Goal: Communication & Community: Answer question/provide support

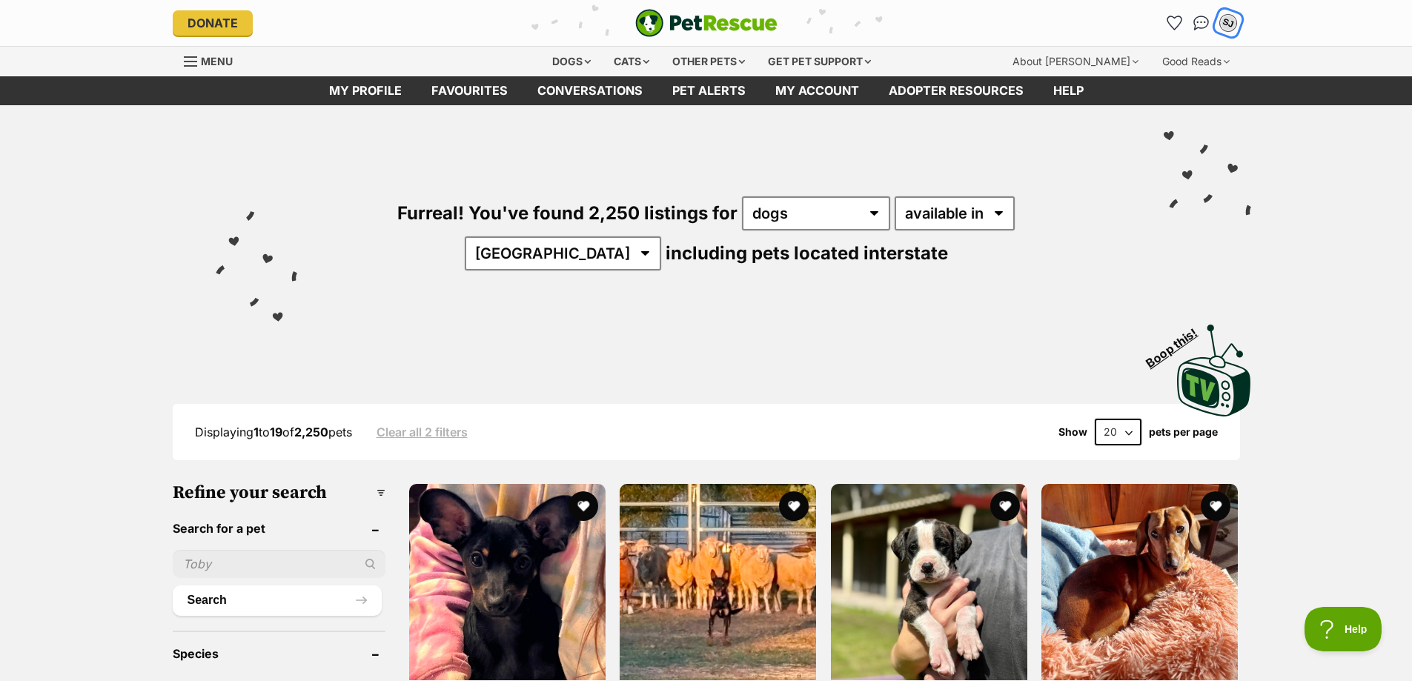
click at [1230, 24] on div "SJ" at bounding box center [1227, 22] width 19 height 19
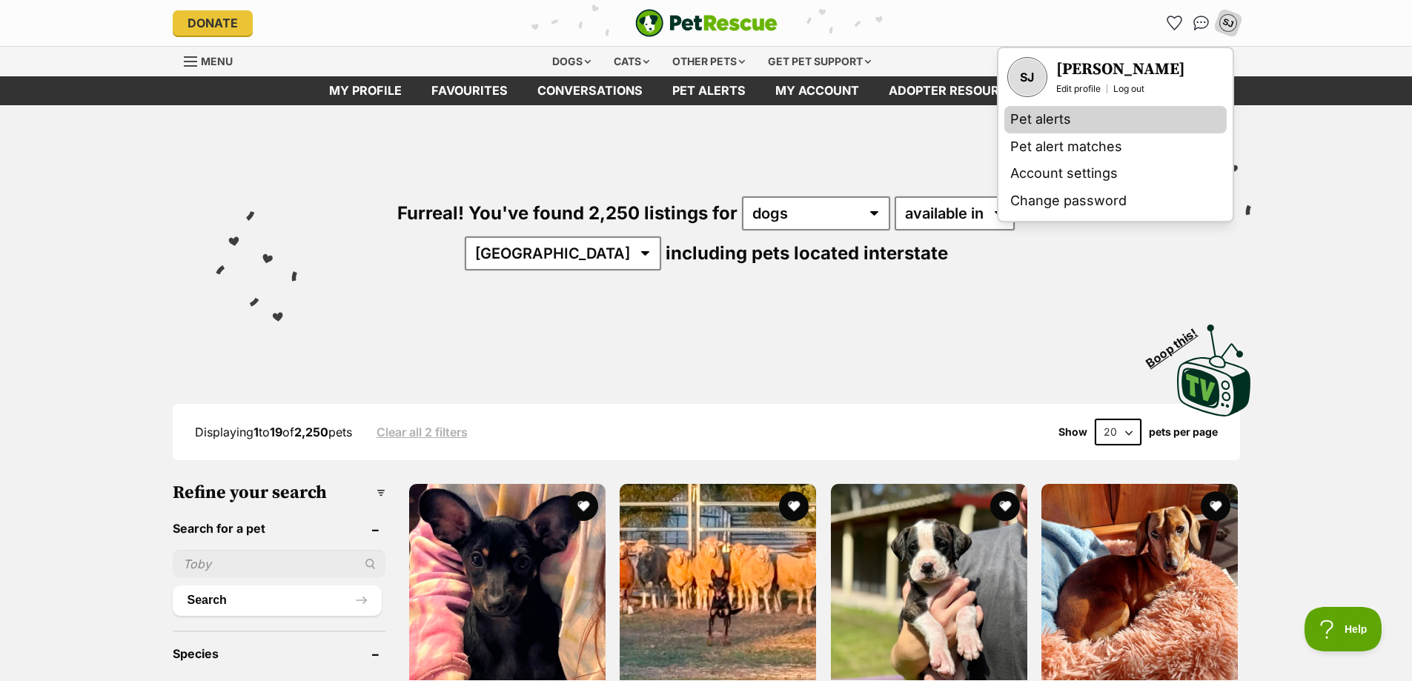
click at [1045, 119] on link "Pet alerts" at bounding box center [1115, 119] width 222 height 27
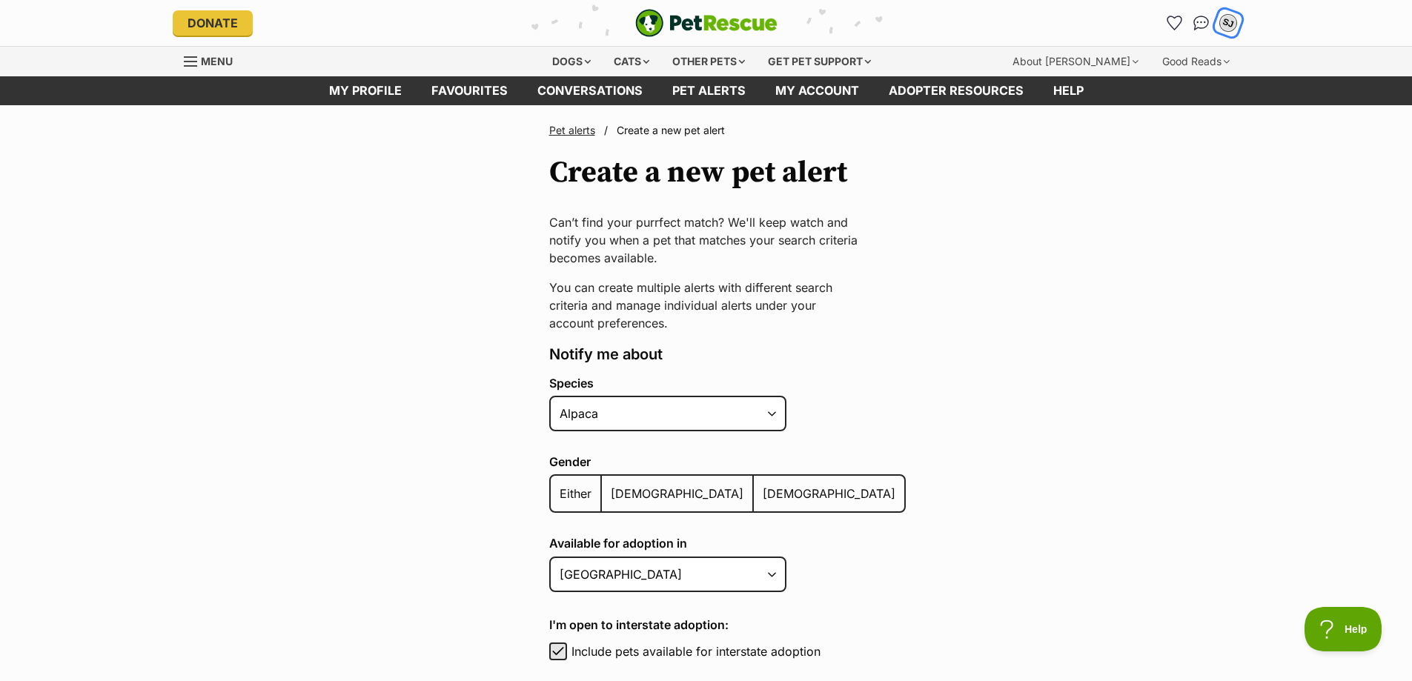
click at [1230, 21] on div "SJ" at bounding box center [1227, 22] width 19 height 19
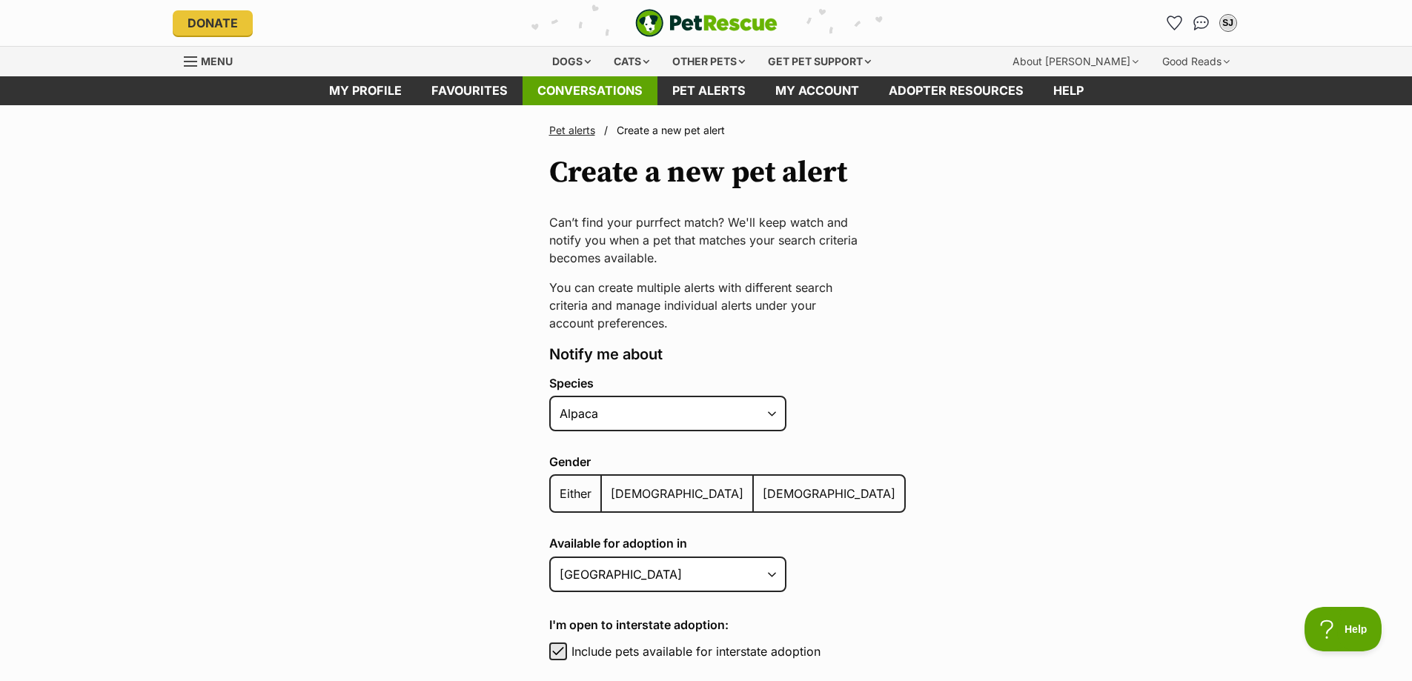
click at [571, 90] on link "Conversations" at bounding box center [589, 90] width 135 height 29
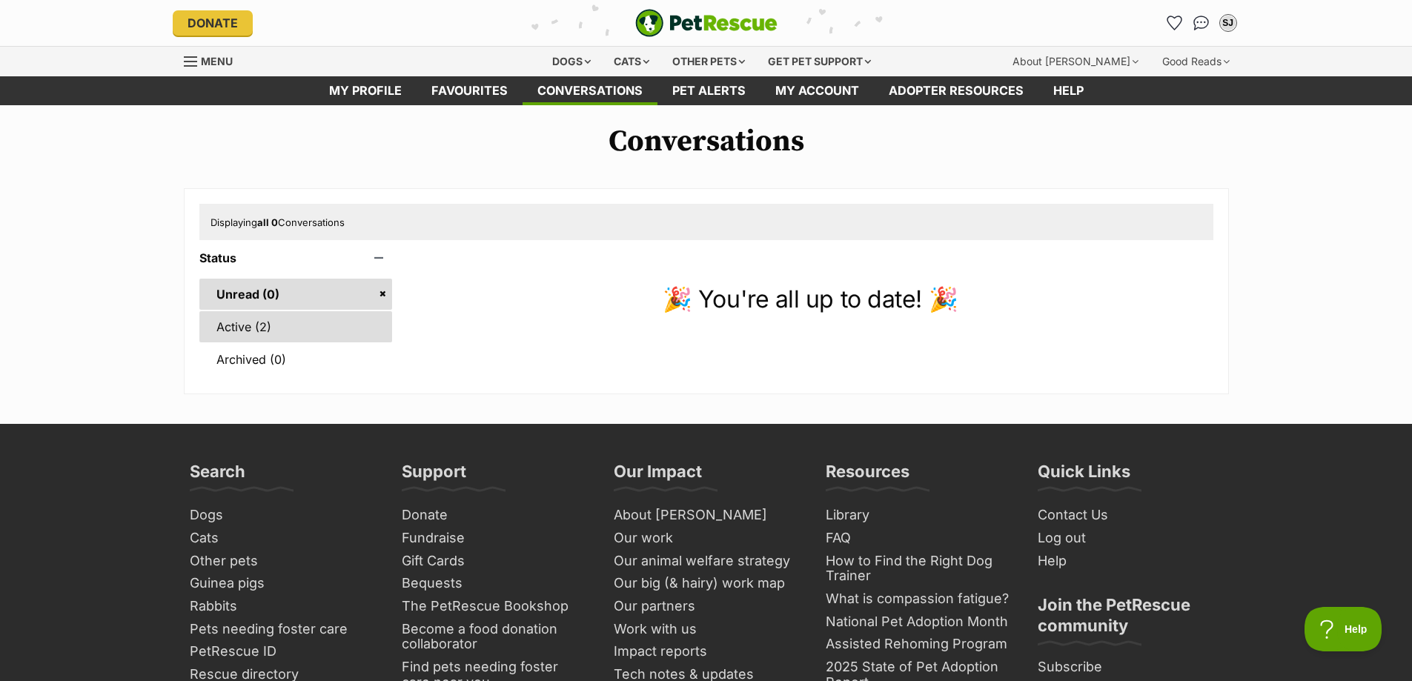
click at [250, 325] on link "Active (2)" at bounding box center [295, 326] width 193 height 31
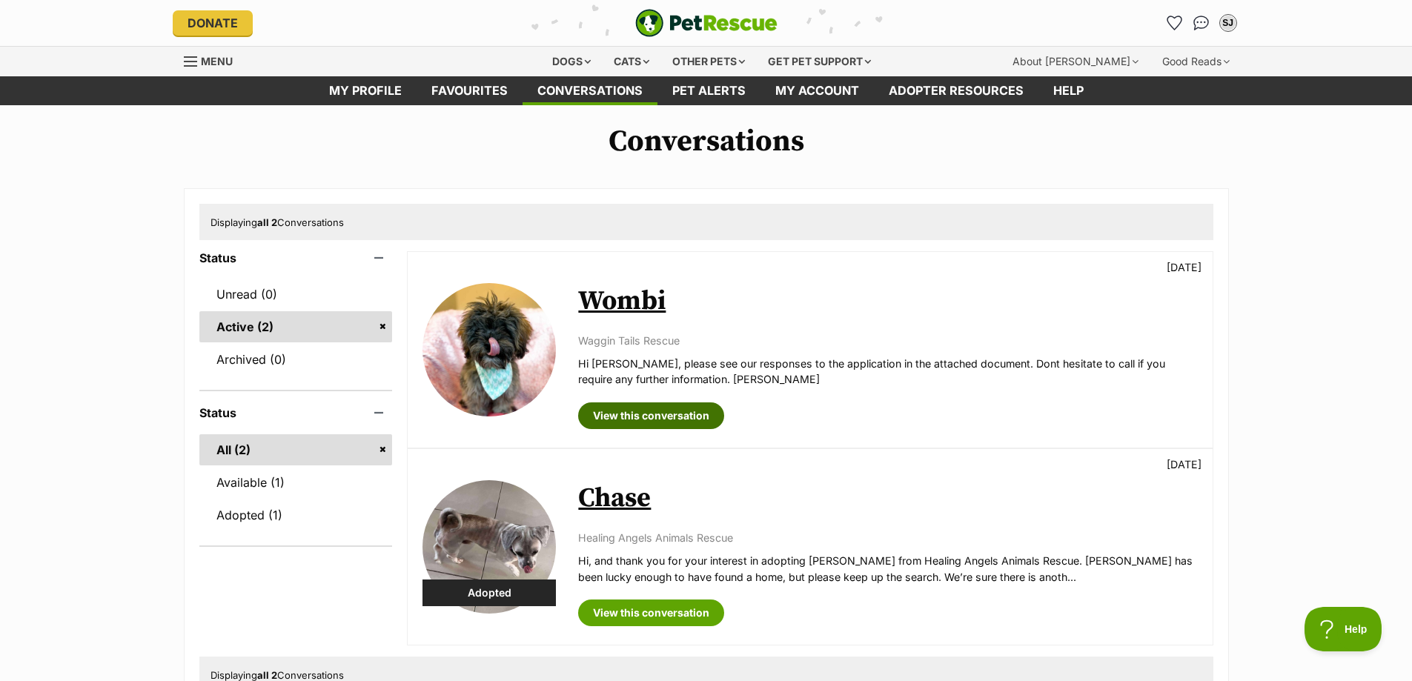
click at [630, 415] on link "View this conversation" at bounding box center [651, 415] width 146 height 27
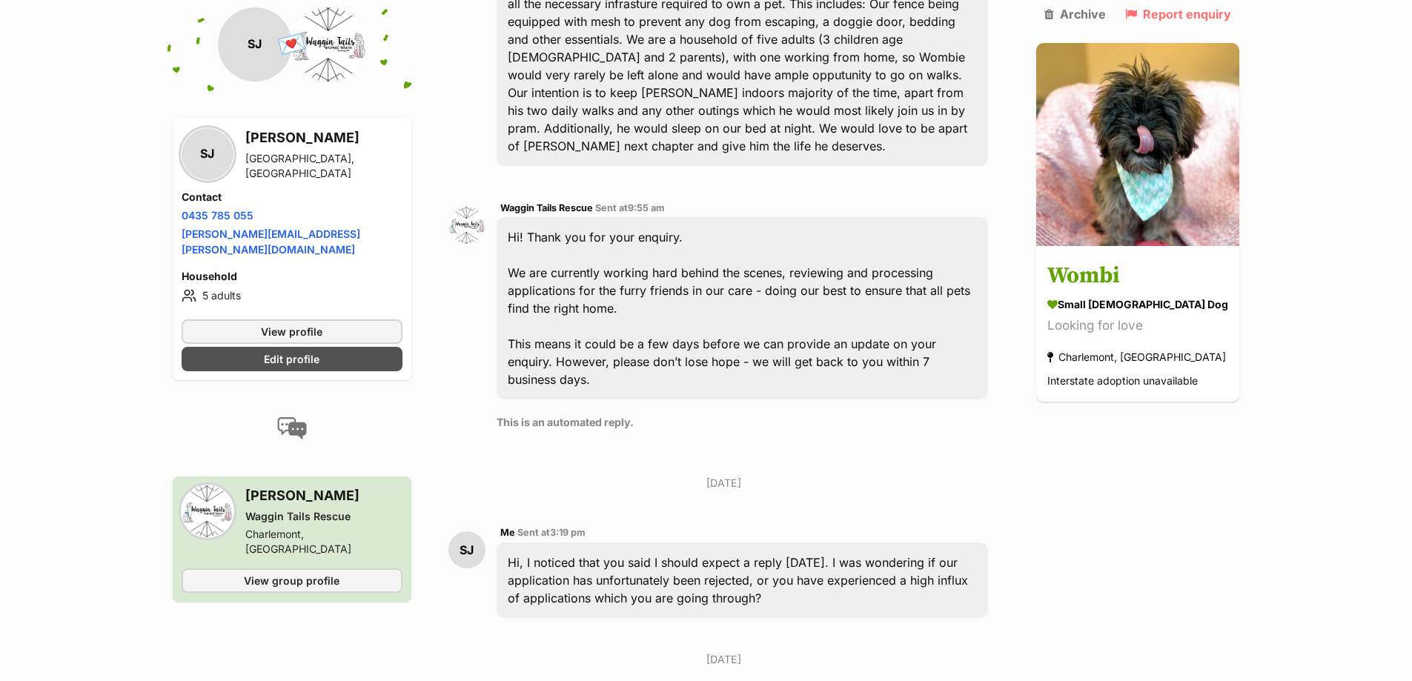
scroll to position [506, 0]
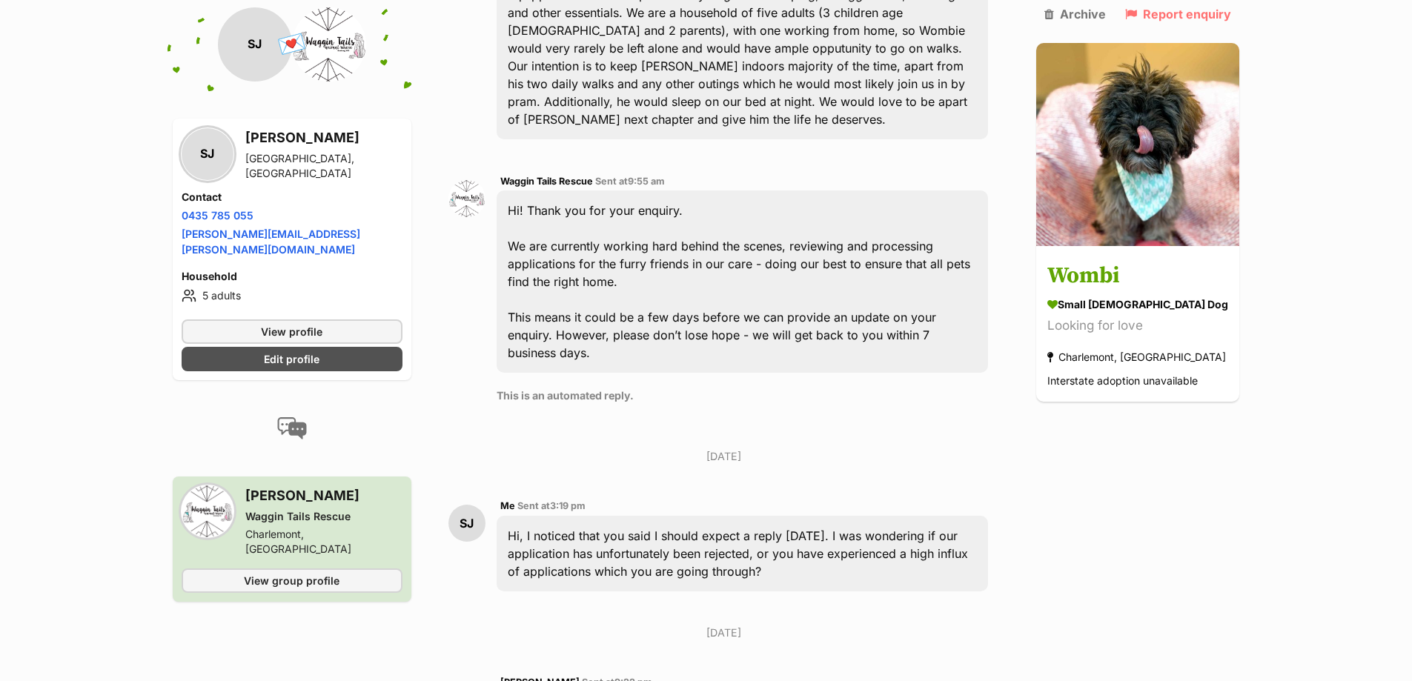
click at [711, 245] on div "Hi! Thank you for your enquiry. We are currently working hard behind the scenes…" at bounding box center [743, 281] width 492 height 182
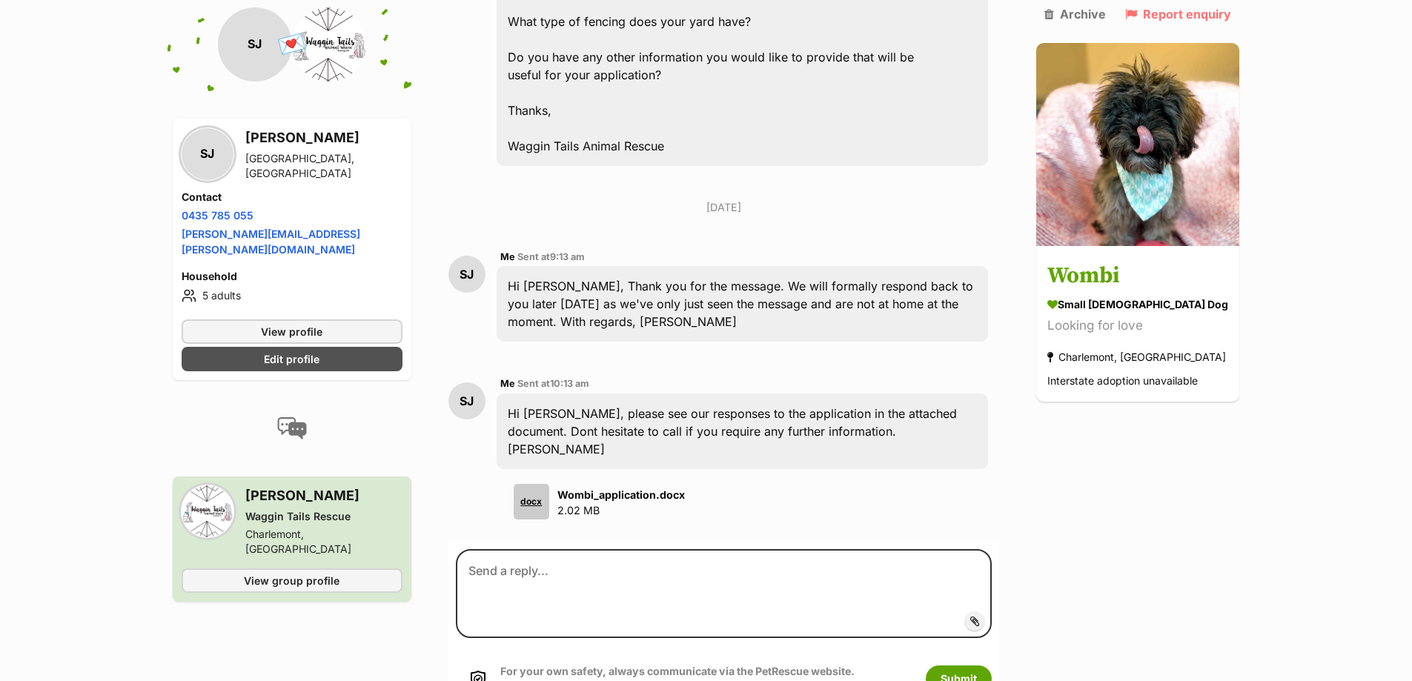
scroll to position [2372, 0]
